Goal: Task Accomplishment & Management: Manage account settings

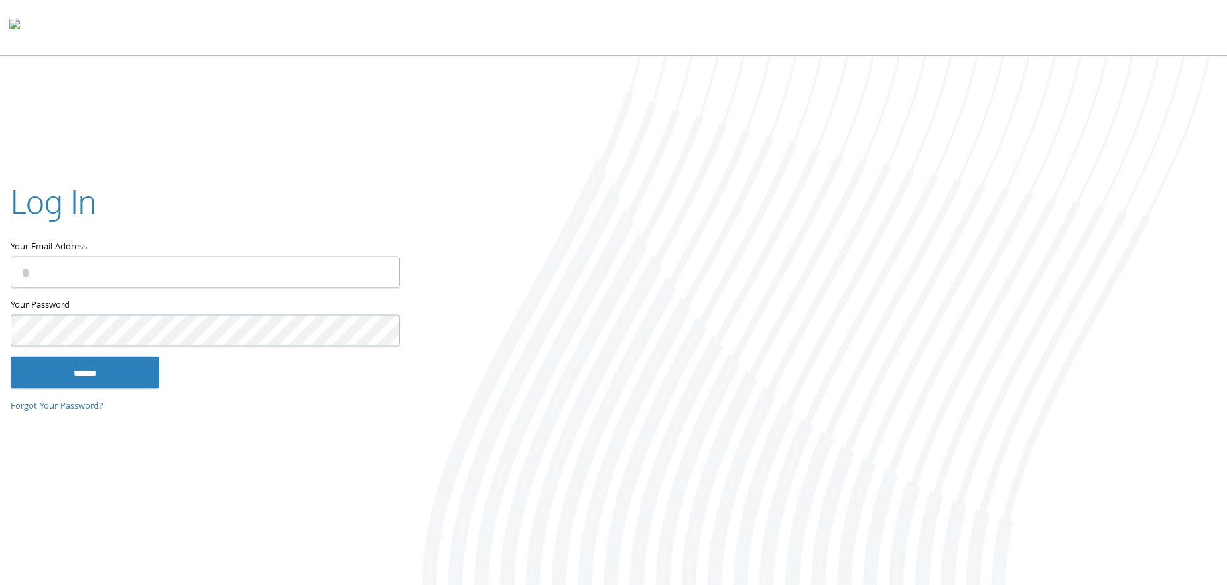
type input "**********"
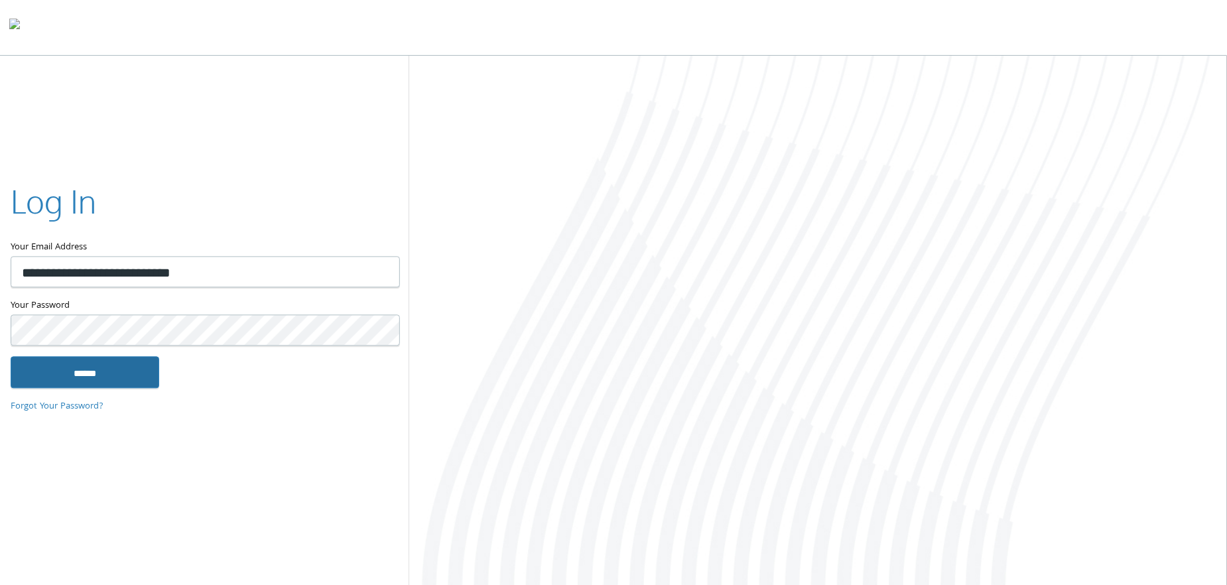
click at [125, 369] on input "******" at bounding box center [85, 373] width 149 height 32
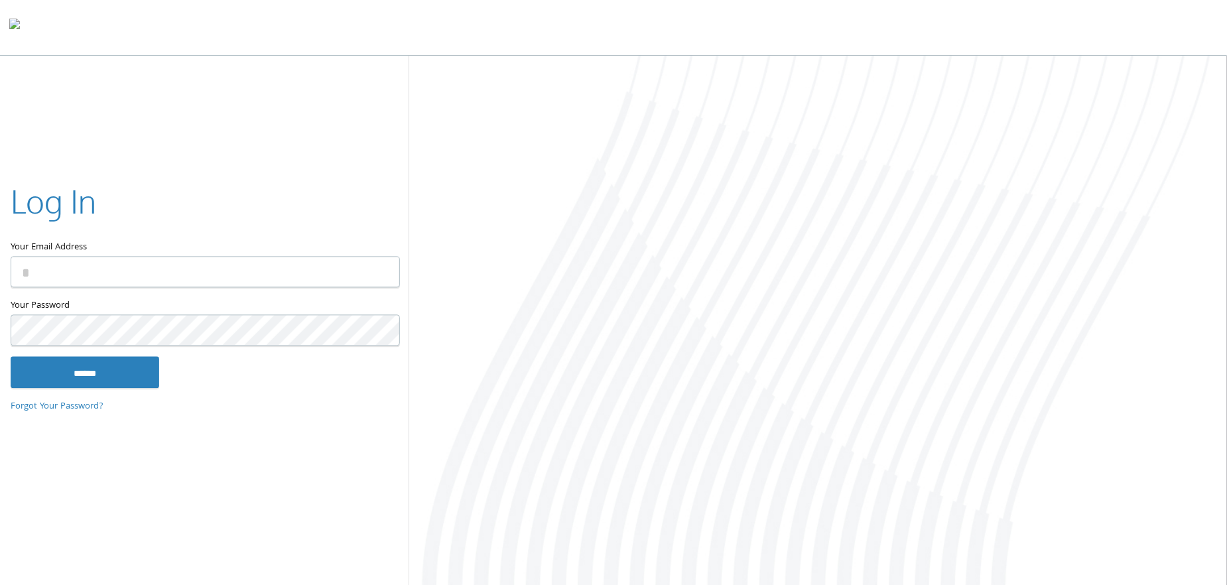
type input "**********"
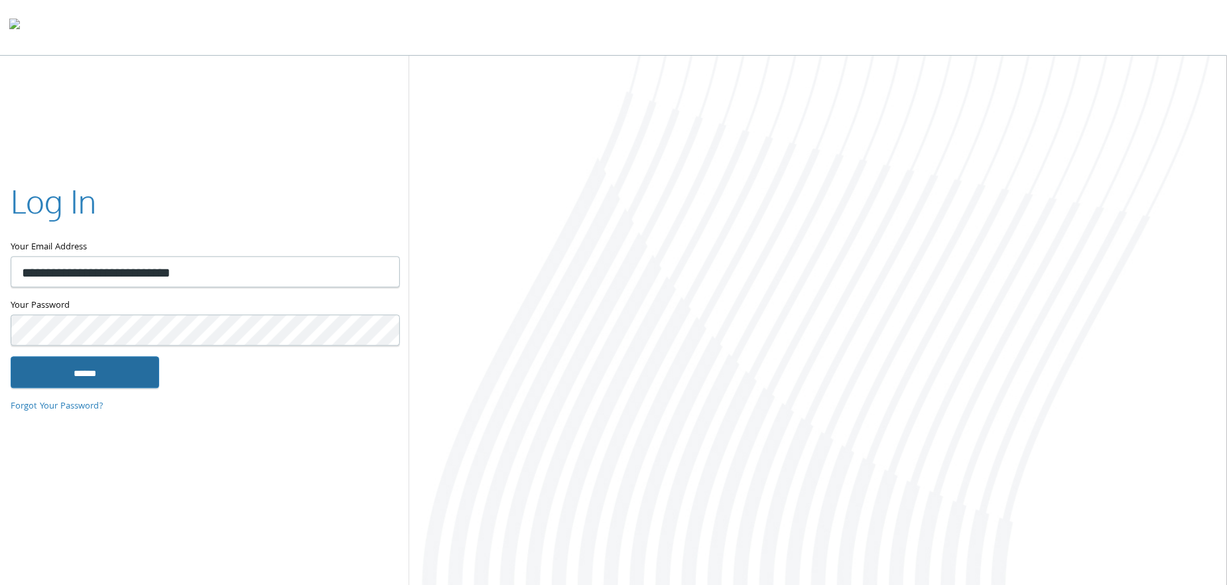
click at [149, 367] on input "******" at bounding box center [85, 373] width 149 height 32
